Goal: Find specific page/section: Find specific page/section

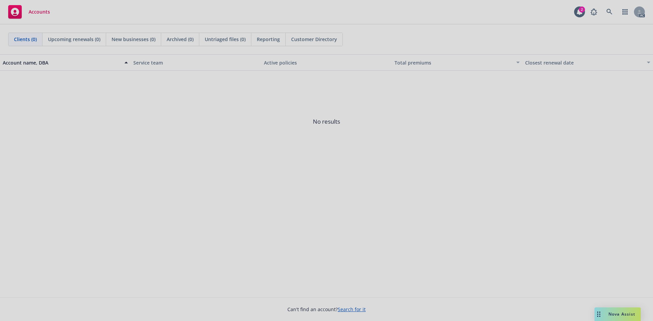
drag, startPoint x: 136, startPoint y: 109, endPoint x: 169, endPoint y: 102, distance: 34.3
click at [135, 109] on div at bounding box center [326, 160] width 653 height 321
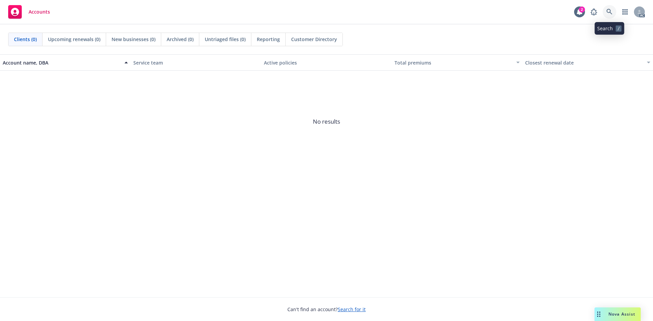
click at [607, 13] on icon at bounding box center [609, 12] width 6 height 6
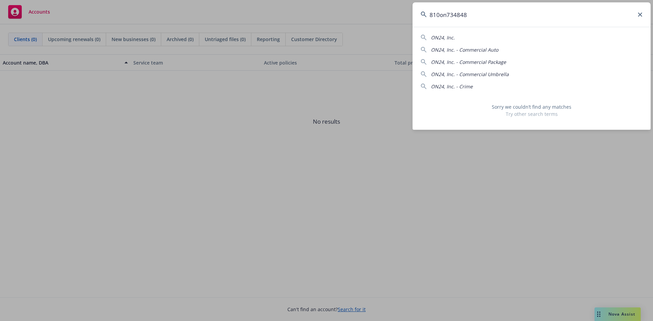
drag, startPoint x: 482, startPoint y: 19, endPoint x: 386, endPoint y: -2, distance: 98.5
click at [386, 0] on html "Accounts 2 AC Clients (0) Upcoming renewals (0) New businesses (0) Archived (0)…" at bounding box center [326, 160] width 653 height 321
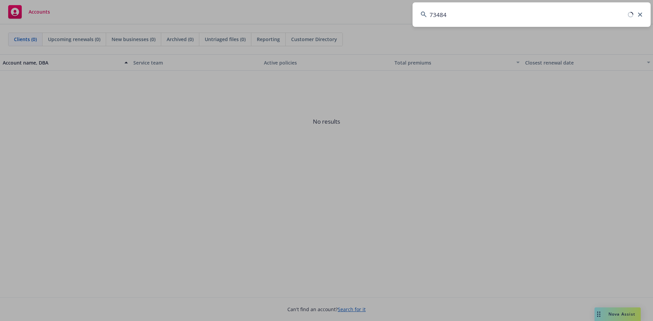
type input "734848"
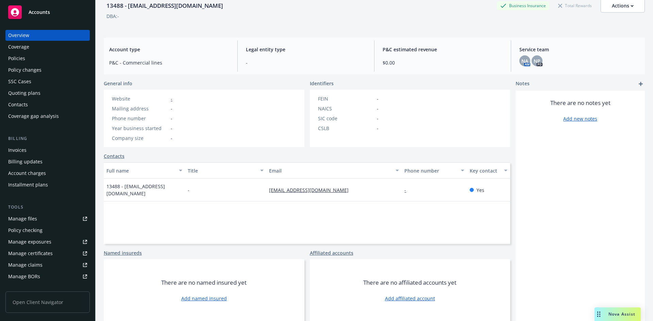
scroll to position [34, 0]
drag, startPoint x: 530, startPoint y: 210, endPoint x: 530, endPoint y: 204, distance: 6.1
click at [530, 208] on div "There are no notes yet Add new notes" at bounding box center [579, 205] width 129 height 231
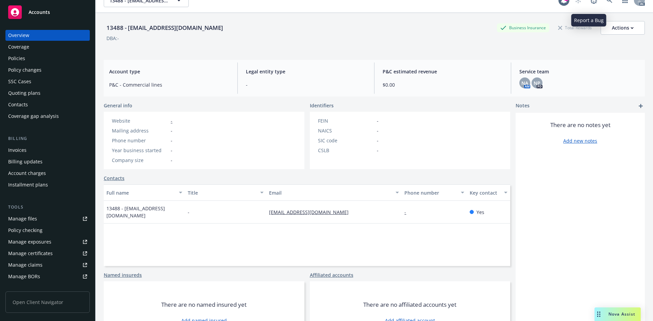
scroll to position [0, 0]
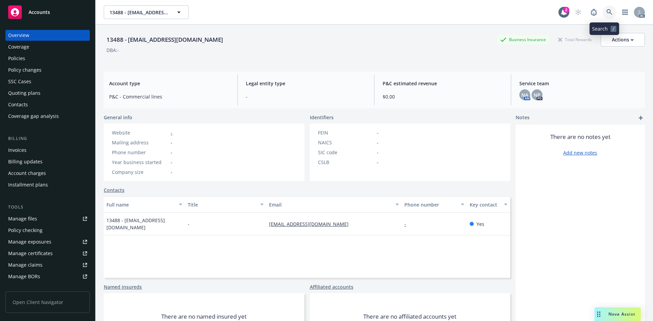
click at [602, 11] on link at bounding box center [609, 12] width 14 height 14
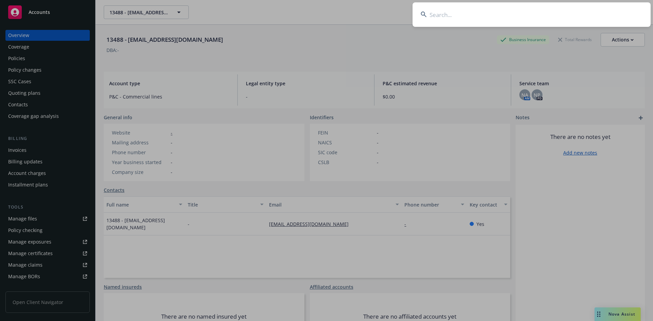
type input "H22H630-8R351647"
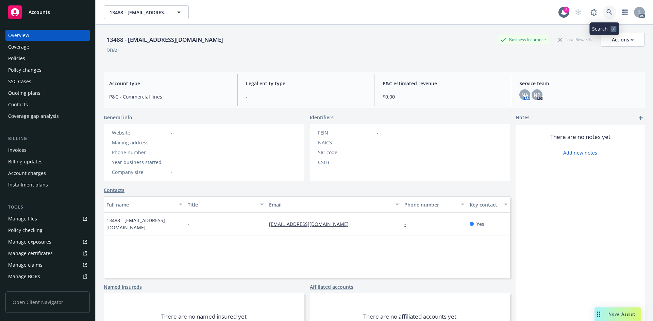
click at [606, 15] on icon at bounding box center [609, 12] width 6 height 6
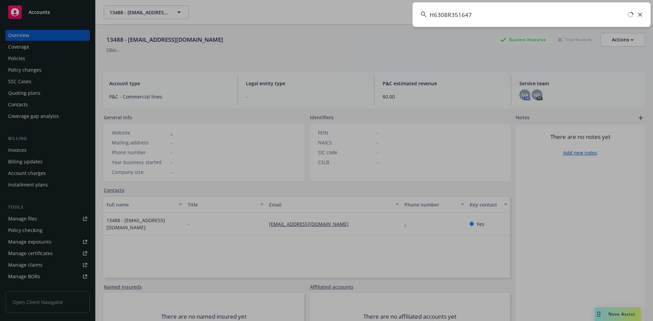
type input "H6308R351647"
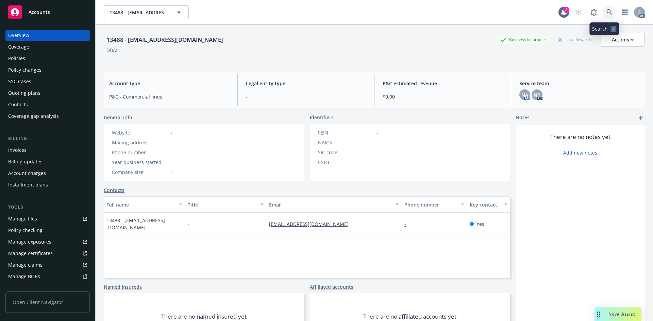
click at [602, 10] on link at bounding box center [609, 12] width 14 height 14
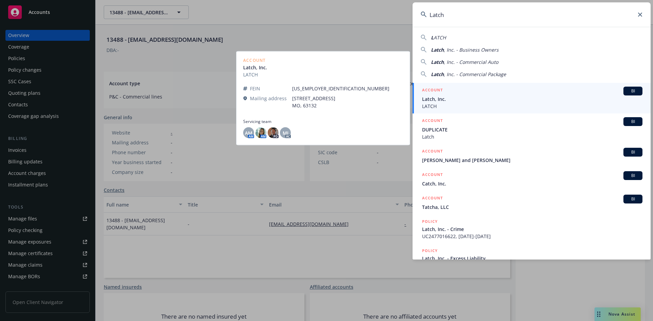
type input "Latch"
click at [438, 101] on span "Latch, Inc." at bounding box center [532, 99] width 220 height 7
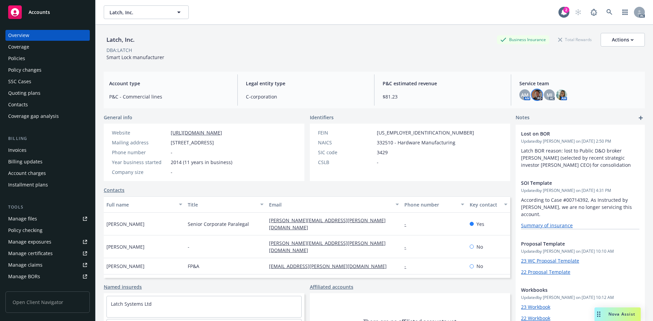
click at [531, 94] on img at bounding box center [536, 94] width 11 height 11
click at [469, 85] on span "P&C estimated revenue" at bounding box center [442, 83] width 120 height 7
click at [533, 97] on img at bounding box center [536, 94] width 11 height 11
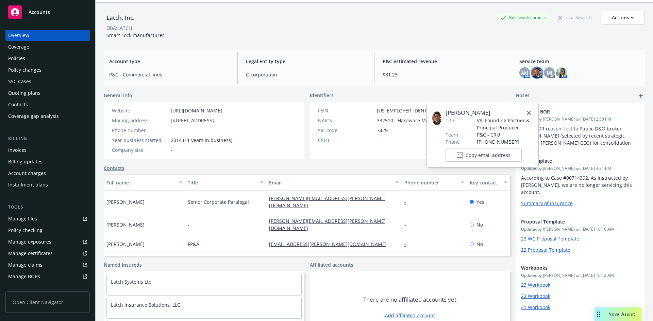
scroll to position [44, 0]
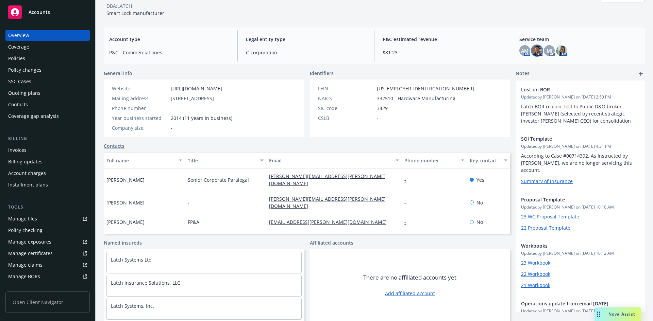
click at [340, 34] on div "Legal entity type C-corporation" at bounding box center [305, 45] width 131 height 31
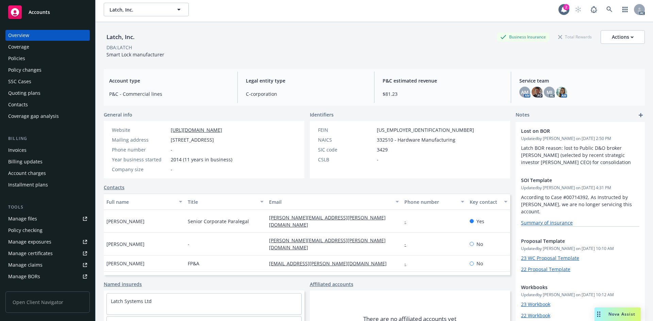
scroll to position [0, 0]
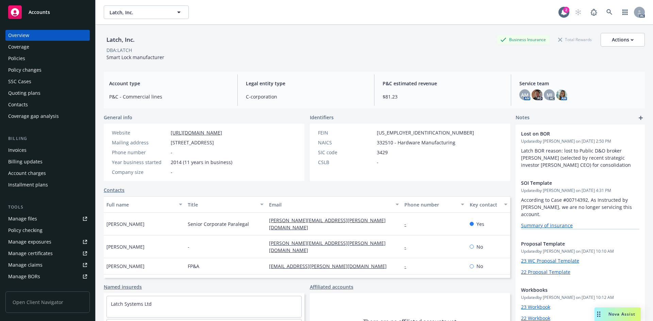
click at [267, 54] on div "Latch, Inc. Business Insurance Total Rewards Actions DBA: LATCH Smart Lock manu…" at bounding box center [374, 47] width 541 height 28
